Goal: Transaction & Acquisition: Subscribe to service/newsletter

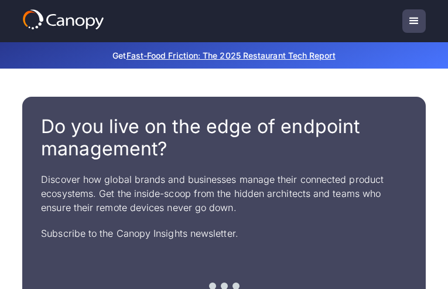
type input "**********"
type input "*********"
type input "**********"
